Goal: Task Accomplishment & Management: Complete application form

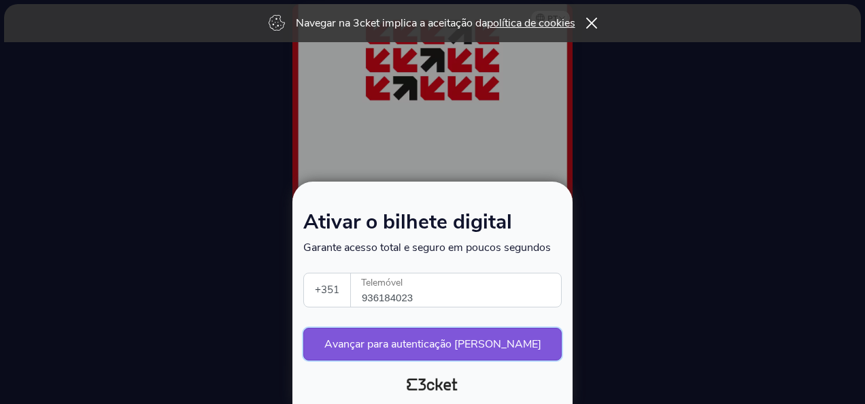
click at [423, 340] on button "Avançar para autenticação [PERSON_NAME]" at bounding box center [432, 344] width 258 height 33
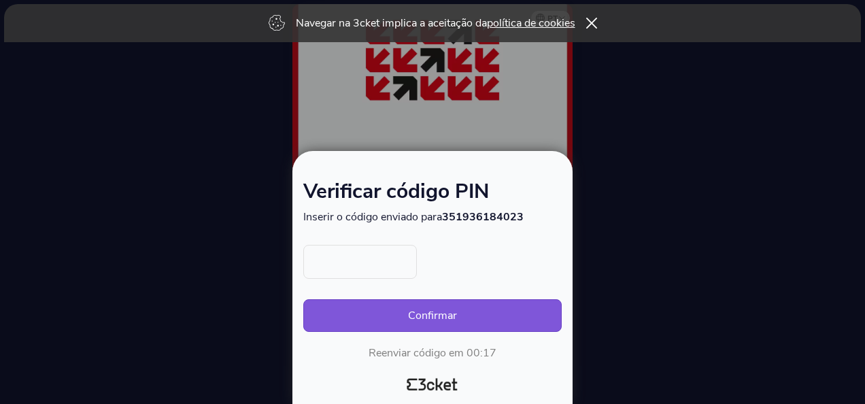
click at [350, 257] on input "text" at bounding box center [360, 262] width 114 height 34
type input "3899"
click at [303, 299] on button "Confirmar" at bounding box center [432, 315] width 258 height 33
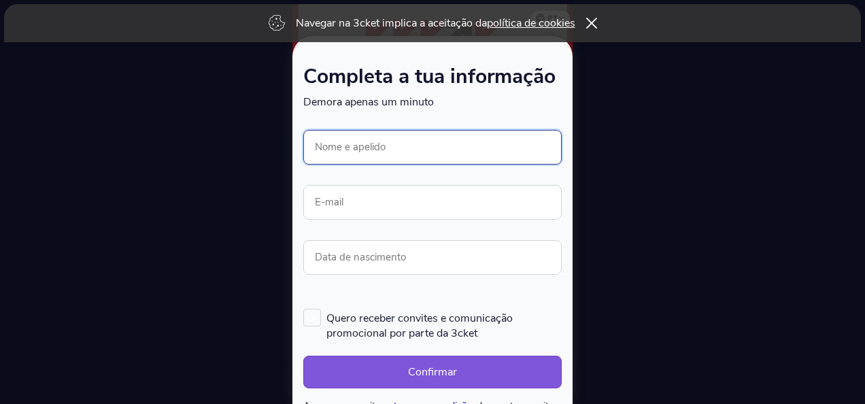
click at [386, 141] on input "Nome e apelido" at bounding box center [432, 147] width 258 height 35
type input "[PERSON_NAME]"
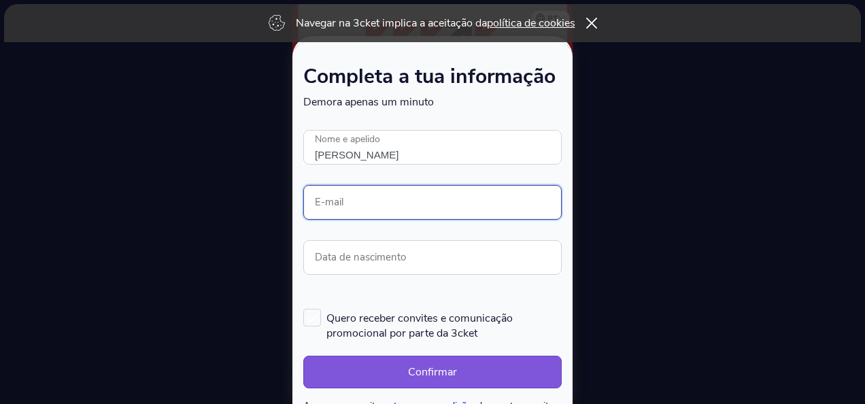
click at [389, 199] on input "E-mail" at bounding box center [432, 202] width 258 height 35
type input "joana.barreto.ferreira@fidelidade.pt"
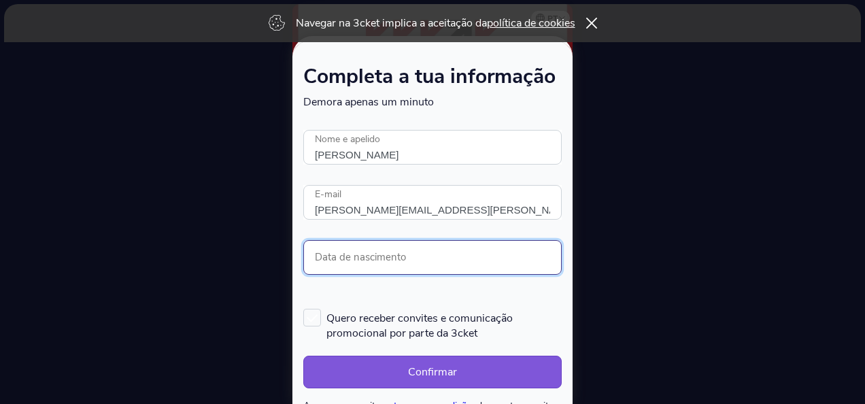
click at [393, 252] on input "Data de nascimento" at bounding box center [432, 257] width 258 height 35
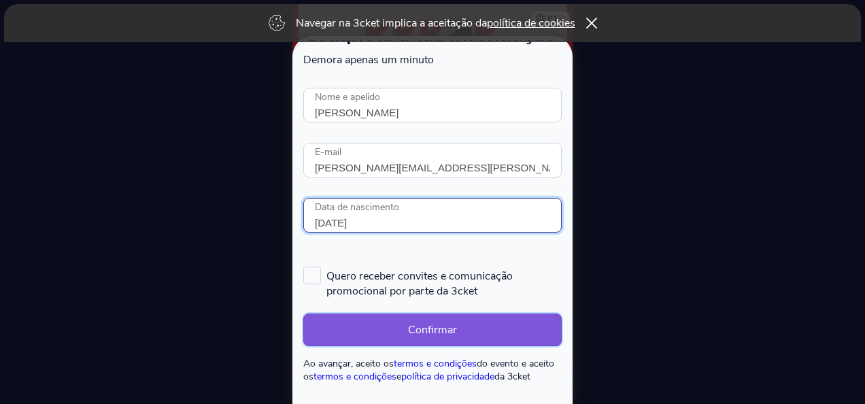
scroll to position [71, 0]
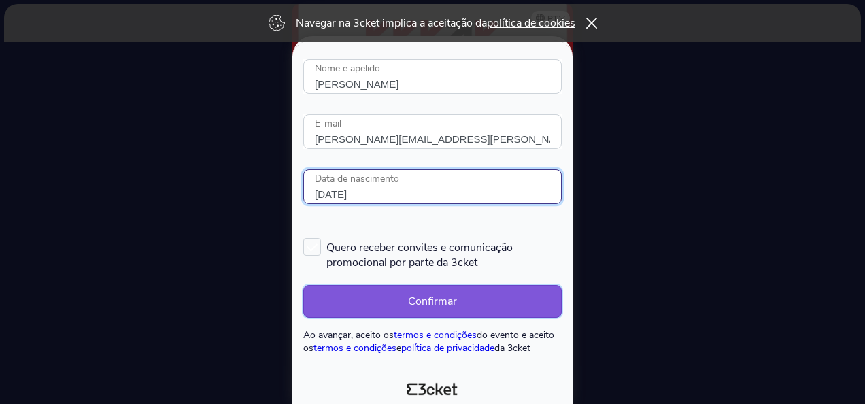
type input "18/07/1975"
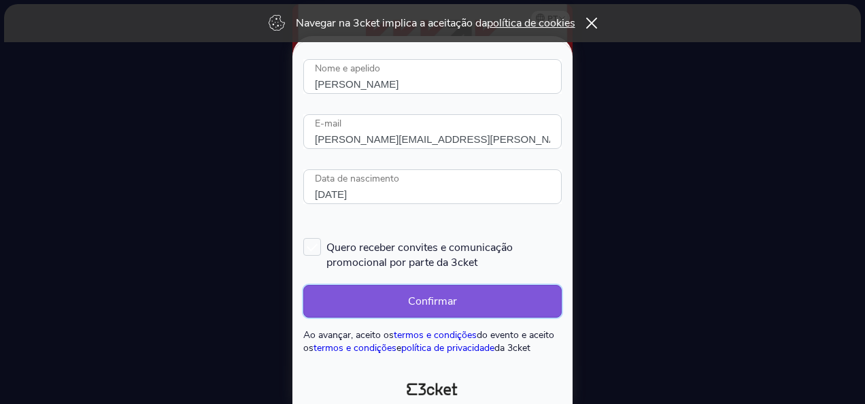
click at [391, 297] on button "Confirmar" at bounding box center [432, 301] width 258 height 33
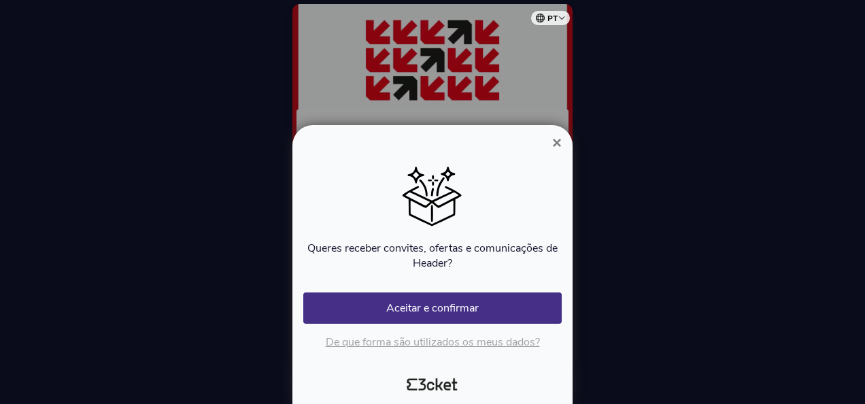
click at [554, 139] on span "×" at bounding box center [557, 142] width 10 height 18
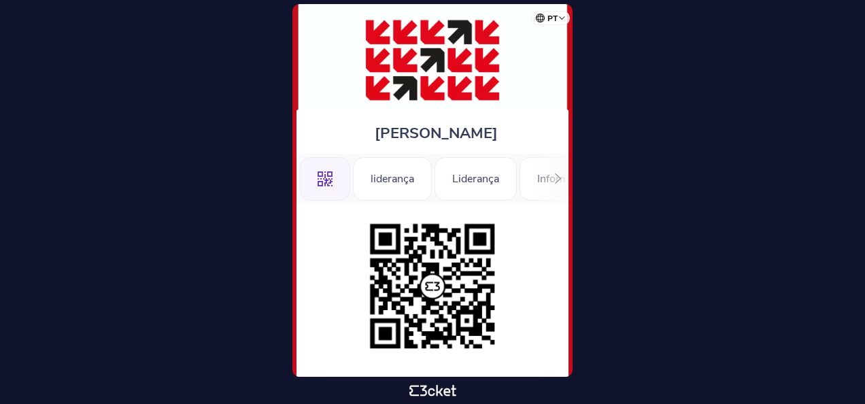
click at [551, 177] on div at bounding box center [558, 179] width 21 height 50
click at [553, 177] on icon at bounding box center [558, 178] width 10 height 10
click at [553, 177] on div "Informações" at bounding box center [518, 179] width 95 height 44
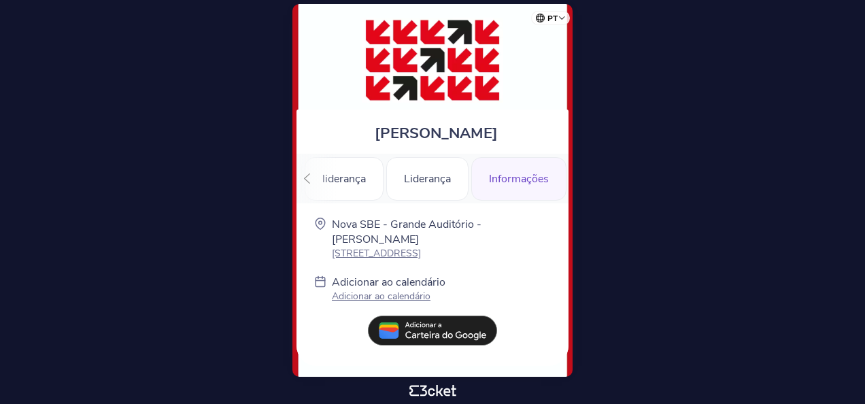
click at [367, 297] on p "Adicionar ao calendário" at bounding box center [389, 296] width 114 height 13
click at [509, 184] on div "Informações" at bounding box center [518, 179] width 95 height 44
click at [444, 182] on div "Liderança" at bounding box center [427, 179] width 82 height 44
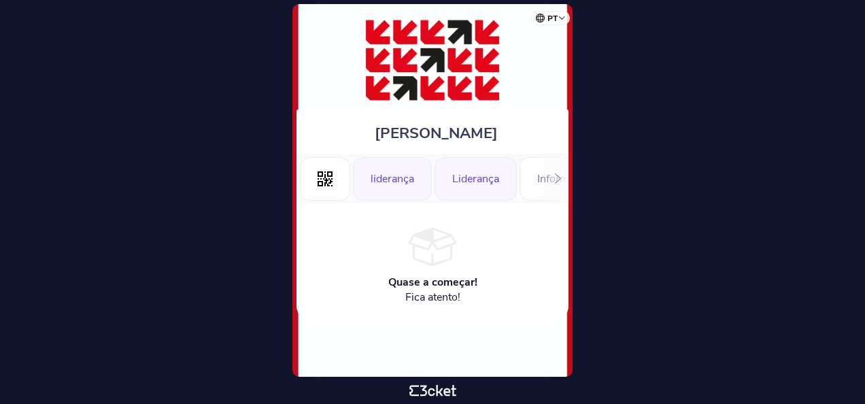
click at [383, 167] on div "liderança" at bounding box center [392, 179] width 79 height 44
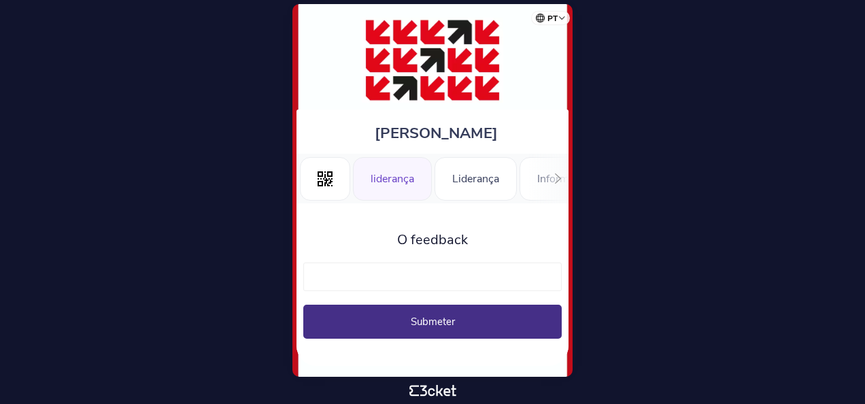
click at [559, 173] on div at bounding box center [558, 179] width 21 height 50
click at [559, 173] on div ".st0{fill-rule:evenodd;clip-rule:evenodd;} liderança Liderança Informações" at bounding box center [433, 179] width 272 height 50
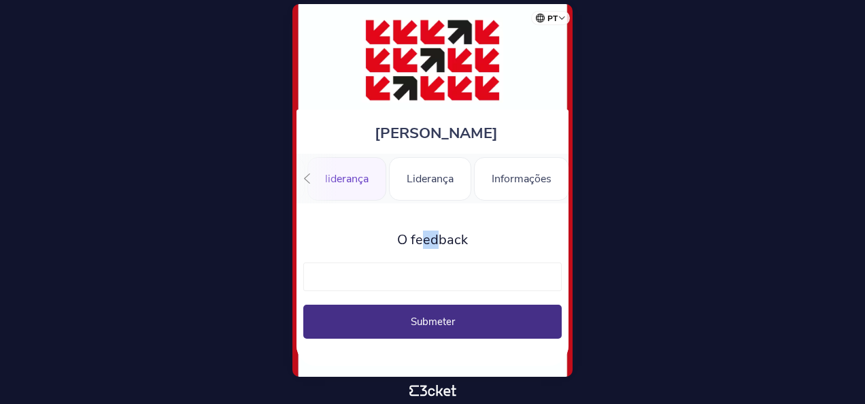
scroll to position [0, 48]
click at [559, 173] on div "Informações" at bounding box center [518, 179] width 95 height 44
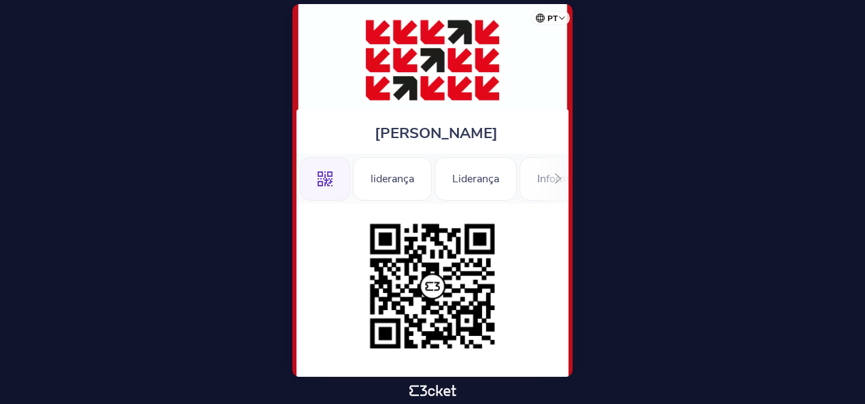
click at [312, 180] on div ".st0{fill-rule:evenodd;clip-rule:evenodd;}" at bounding box center [325, 179] width 50 height 44
click at [326, 172] on icon ".st0{fill-rule:evenodd;clip-rule:evenodd;}" at bounding box center [325, 178] width 15 height 15
click at [331, 173] on icon ".st0{fill-rule:evenodd;clip-rule:evenodd;}" at bounding box center [325, 178] width 15 height 15
